Goal: Transaction & Acquisition: Download file/media

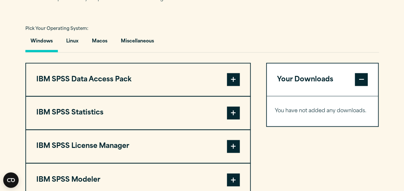
scroll to position [450, 0]
click at [236, 86] on span at bounding box center [233, 79] width 13 height 13
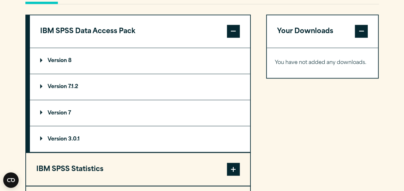
scroll to position [503, 0]
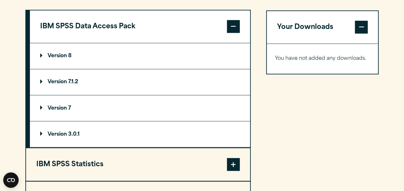
click at [266, 109] on div "Your Downloads You have not added any downloads. Download 0 Items" at bounding box center [322, 146] width 113 height 272
click at [233, 33] on span at bounding box center [233, 26] width 13 height 13
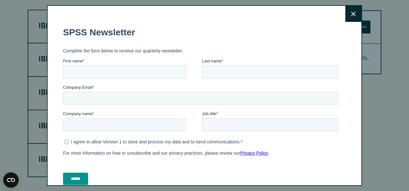
click at [345, 13] on button "Close" at bounding box center [353, 14] width 16 height 16
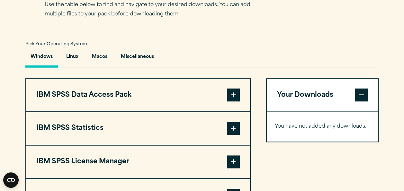
scroll to position [435, 0]
click at [227, 101] on span at bounding box center [233, 94] width 13 height 13
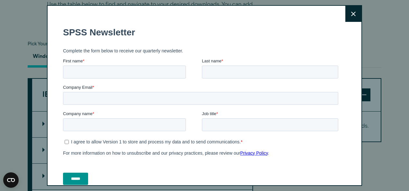
click at [345, 17] on button "Close" at bounding box center [353, 14] width 16 height 16
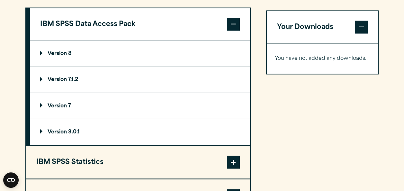
scroll to position [507, 0]
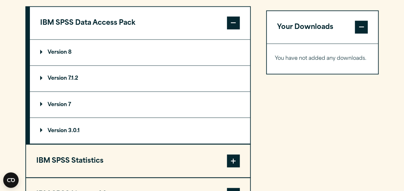
click at [230, 29] on span at bounding box center [233, 22] width 13 height 13
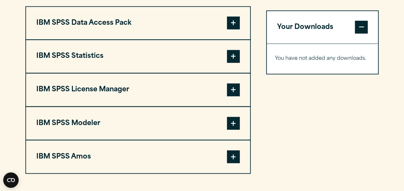
click at [230, 29] on span at bounding box center [233, 22] width 13 height 13
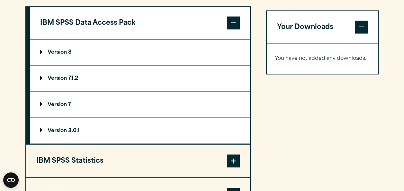
click at [63, 55] on p "Version 8" at bounding box center [56, 52] width 32 height 5
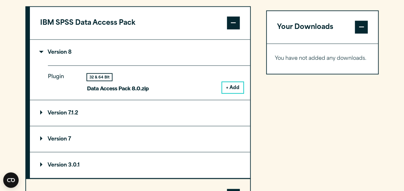
click at [236, 93] on button "+ Add" at bounding box center [232, 87] width 21 height 11
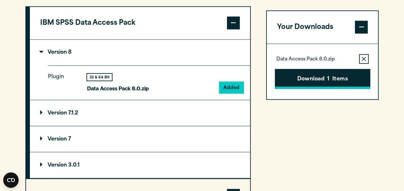
click at [317, 89] on button "Download 1 Items" at bounding box center [322, 79] width 95 height 20
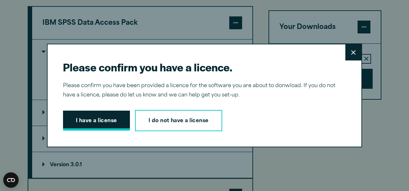
click at [104, 118] on button "I have a license" at bounding box center [96, 121] width 67 height 20
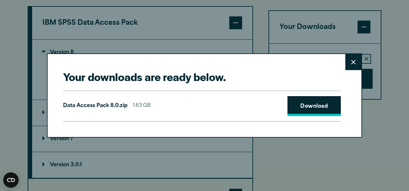
click at [309, 102] on link "Download" at bounding box center [313, 106] width 53 height 20
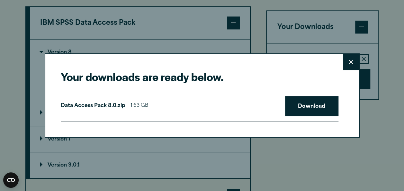
click at [368, 146] on div "Your downloads are ready below. Close Data Access Pack 8.0.zip 1.63 GB Download" at bounding box center [202, 95] width 404 height 191
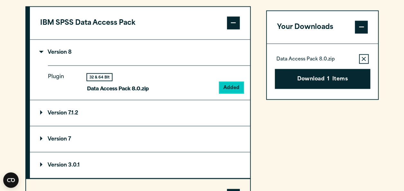
drag, startPoint x: 388, startPoint y: 0, endPoint x: 256, endPoint y: 13, distance: 133.1
click at [256, 13] on div "Pick Your Operating System: Windows Linux Macos Miscellaneous IBM SPSS Data Acc…" at bounding box center [202, 140] width 354 height 345
click at [331, 89] on button "Download 1 Items" at bounding box center [322, 79] width 95 height 20
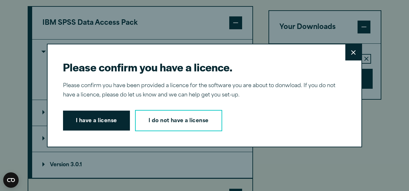
click at [358, 47] on button "Close" at bounding box center [353, 52] width 16 height 16
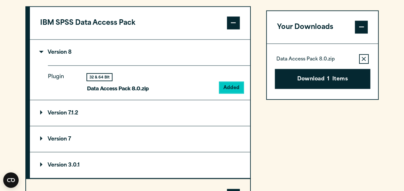
drag, startPoint x: 394, startPoint y: 0, endPoint x: 257, endPoint y: 8, distance: 136.5
click at [242, 17] on div "Pick Your Operating System: Windows Linux Macos Miscellaneous IBM SPSS Data Acc…" at bounding box center [202, 140] width 354 height 345
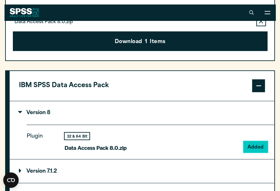
click at [278, 28] on section "Select your software downloads Use the table below to find and navigate to your…" at bounding box center [140, 118] width 280 height 511
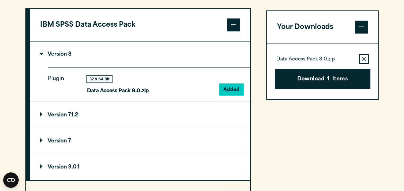
click at [134, 95] on p "Data Access Pack 8.0.zip" at bounding box center [118, 90] width 62 height 9
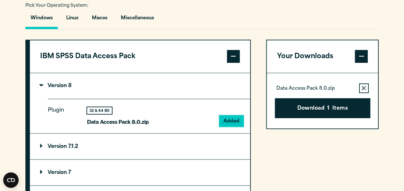
scroll to position [473, 0]
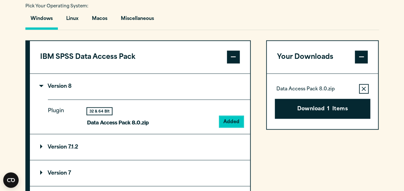
click at [399, 35] on section "Select your software downloads Use the table below to find and navigate to your…" at bounding box center [202, 144] width 404 height 447
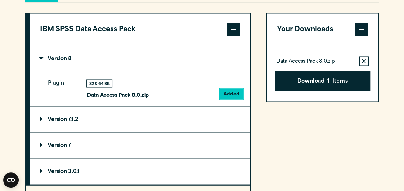
scroll to position [539, 0]
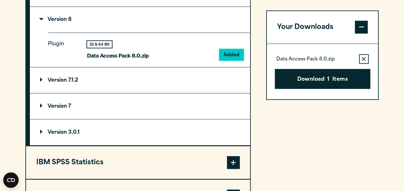
click at [112, 93] on summary "Version 7.1.2" at bounding box center [140, 80] width 220 height 26
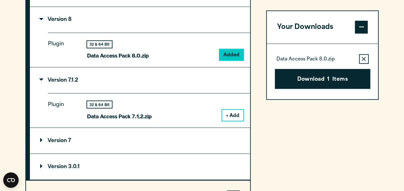
click at [116, 150] on summary "Version 7" at bounding box center [140, 141] width 220 height 26
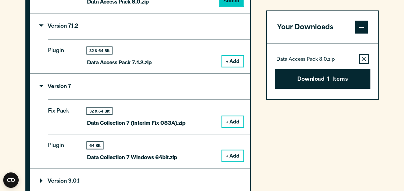
scroll to position [622, 0]
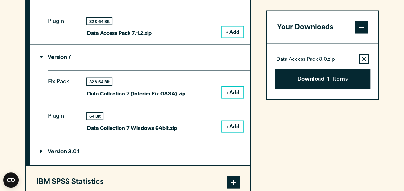
click at [116, 164] on summary "Version 3.0.1" at bounding box center [140, 152] width 220 height 26
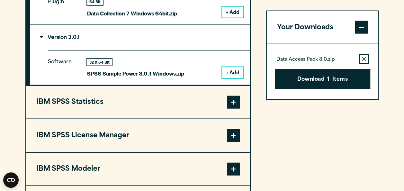
click at [128, 111] on button "IBM SPSS Statistics" at bounding box center [138, 102] width 224 height 33
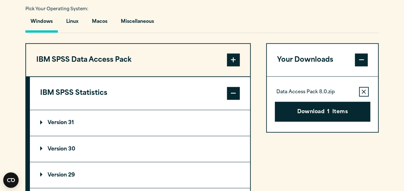
scroll to position [494, 0]
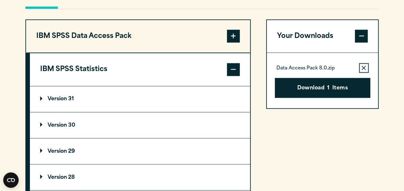
click at [231, 42] on span at bounding box center [233, 36] width 13 height 13
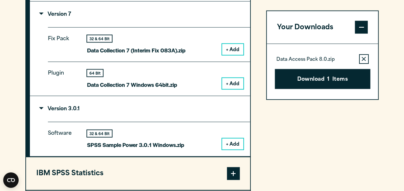
scroll to position [666, 0]
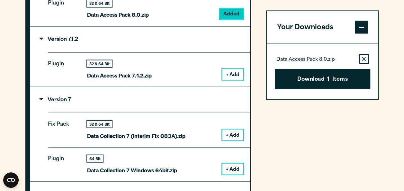
click at [130, 86] on div "Plugin 32 & 64 Bit Data Access Pack 7.1.2.zip + Add" at bounding box center [149, 69] width 202 height 34
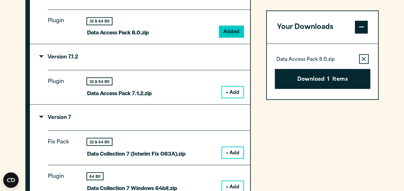
scroll to position [562, 0]
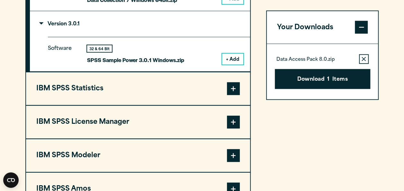
click at [136, 103] on button "IBM SPSS Statistics" at bounding box center [138, 88] width 224 height 33
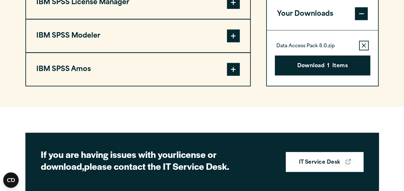
scroll to position [906, 0]
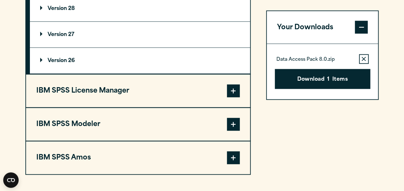
click at [240, 97] on span at bounding box center [233, 91] width 13 height 13
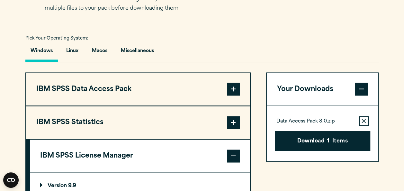
scroll to position [452, 0]
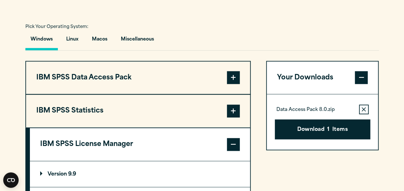
click at [233, 117] on span at bounding box center [233, 110] width 13 height 13
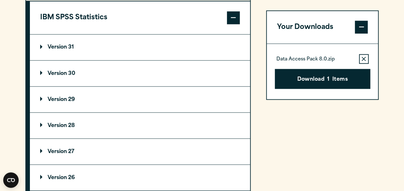
scroll to position [566, 0]
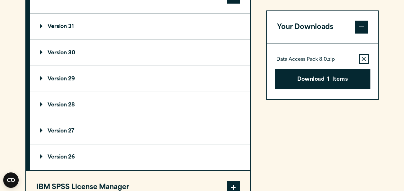
click at [74, 55] on p "Version 30" at bounding box center [57, 52] width 35 height 5
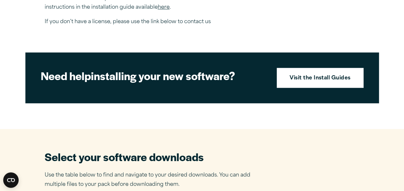
scroll to position [273, 0]
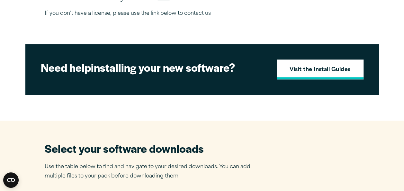
click at [311, 74] on strong "Visit the Install Guides" at bounding box center [320, 70] width 61 height 8
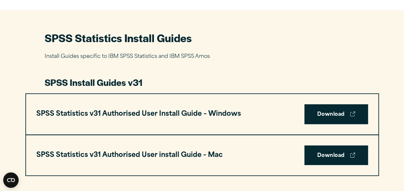
scroll to position [283, 0]
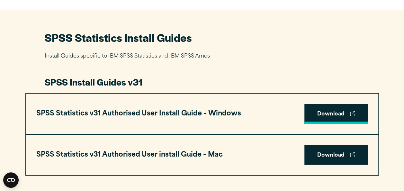
click at [350, 108] on link "Download" at bounding box center [336, 114] width 64 height 20
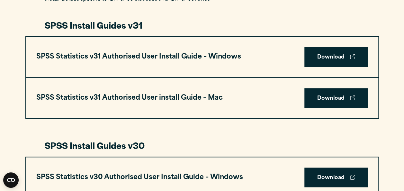
scroll to position [339, 0]
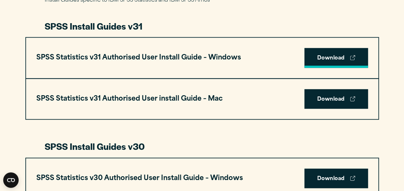
click at [328, 58] on link "Download" at bounding box center [336, 58] width 64 height 20
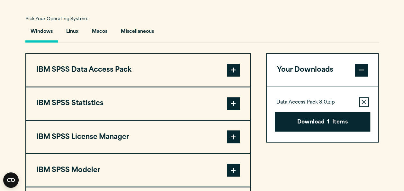
scroll to position [480, 0]
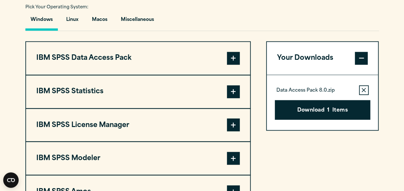
click at [122, 94] on button "IBM SPSS Statistics" at bounding box center [138, 91] width 224 height 33
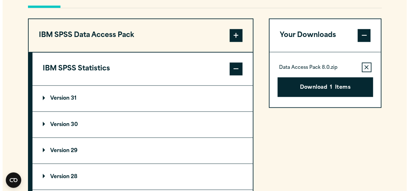
scroll to position [503, 0]
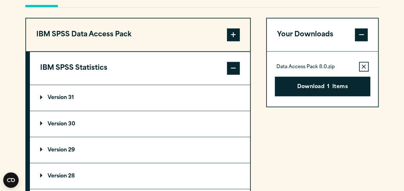
click at [140, 87] on summary "Version 31" at bounding box center [140, 98] width 220 height 26
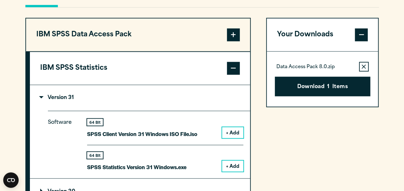
click at [231, 167] on button "+ Add" at bounding box center [232, 165] width 21 height 11
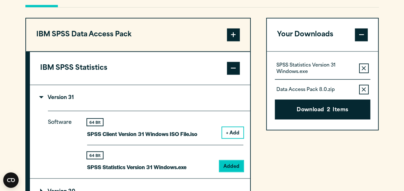
click at [362, 87] on icon "button" at bounding box center [364, 89] width 4 height 5
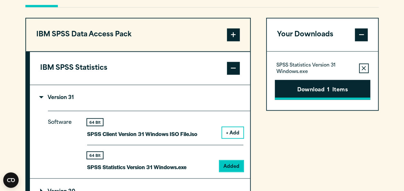
click at [318, 84] on button "Download 1 Items" at bounding box center [322, 90] width 95 height 20
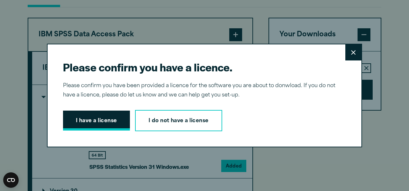
click at [106, 117] on button "I have a license" at bounding box center [96, 121] width 67 height 20
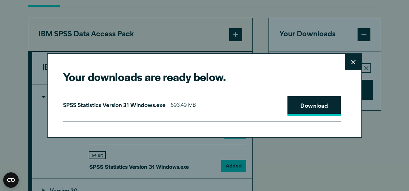
click at [287, 110] on link "Download" at bounding box center [313, 106] width 53 height 20
